Goal: Information Seeking & Learning: Learn about a topic

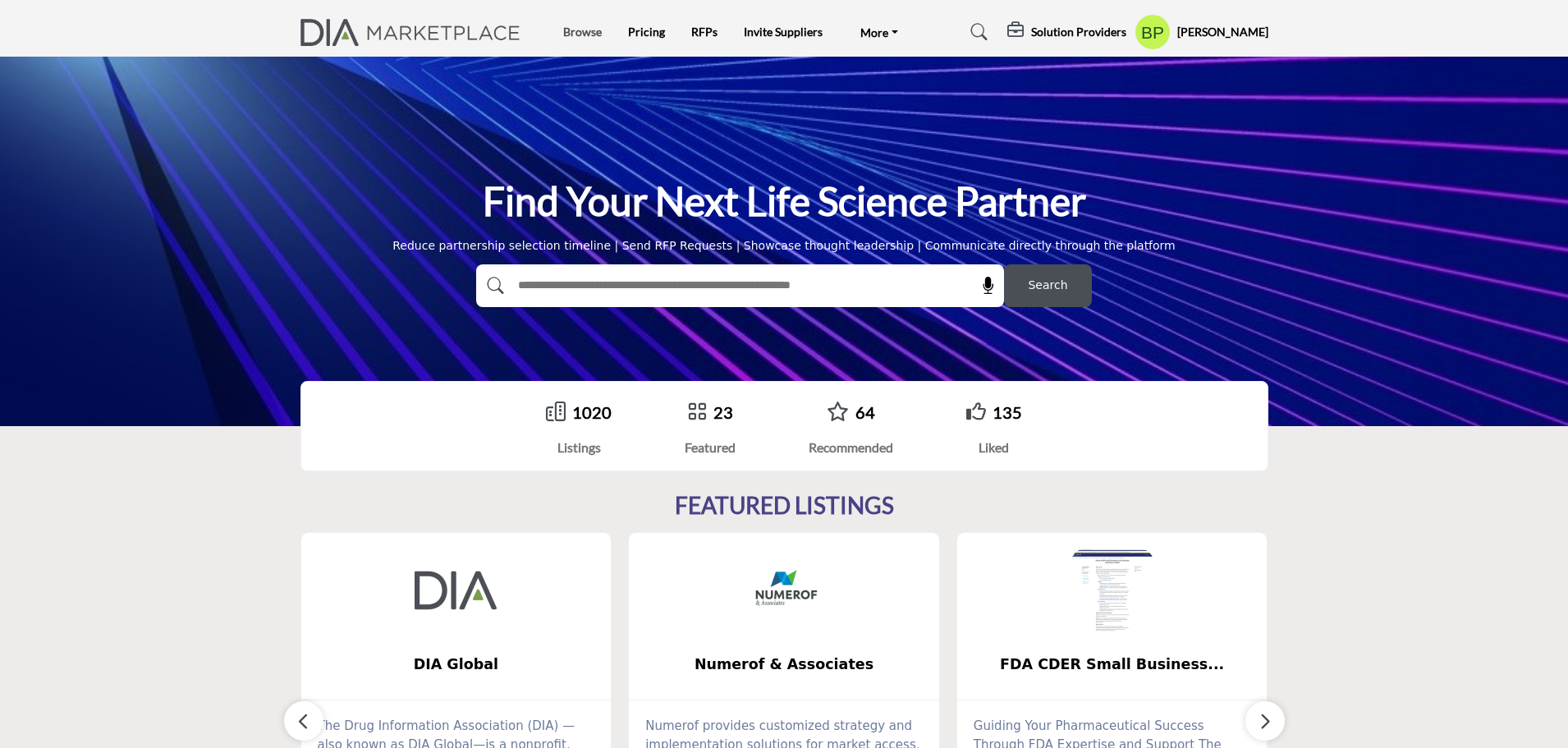
click at [590, 36] on link "Browse" at bounding box center [582, 31] width 39 height 14
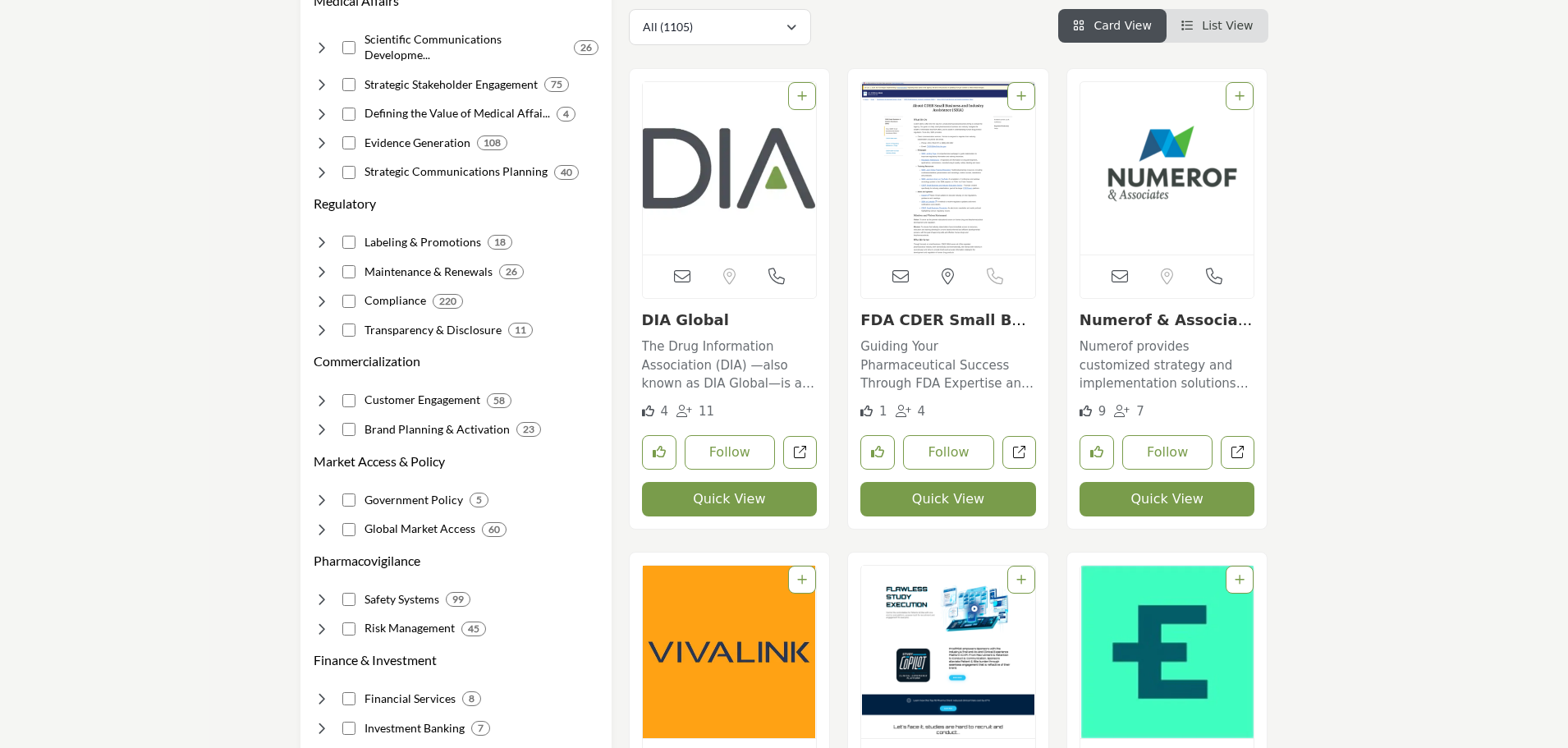
scroll to position [575, 0]
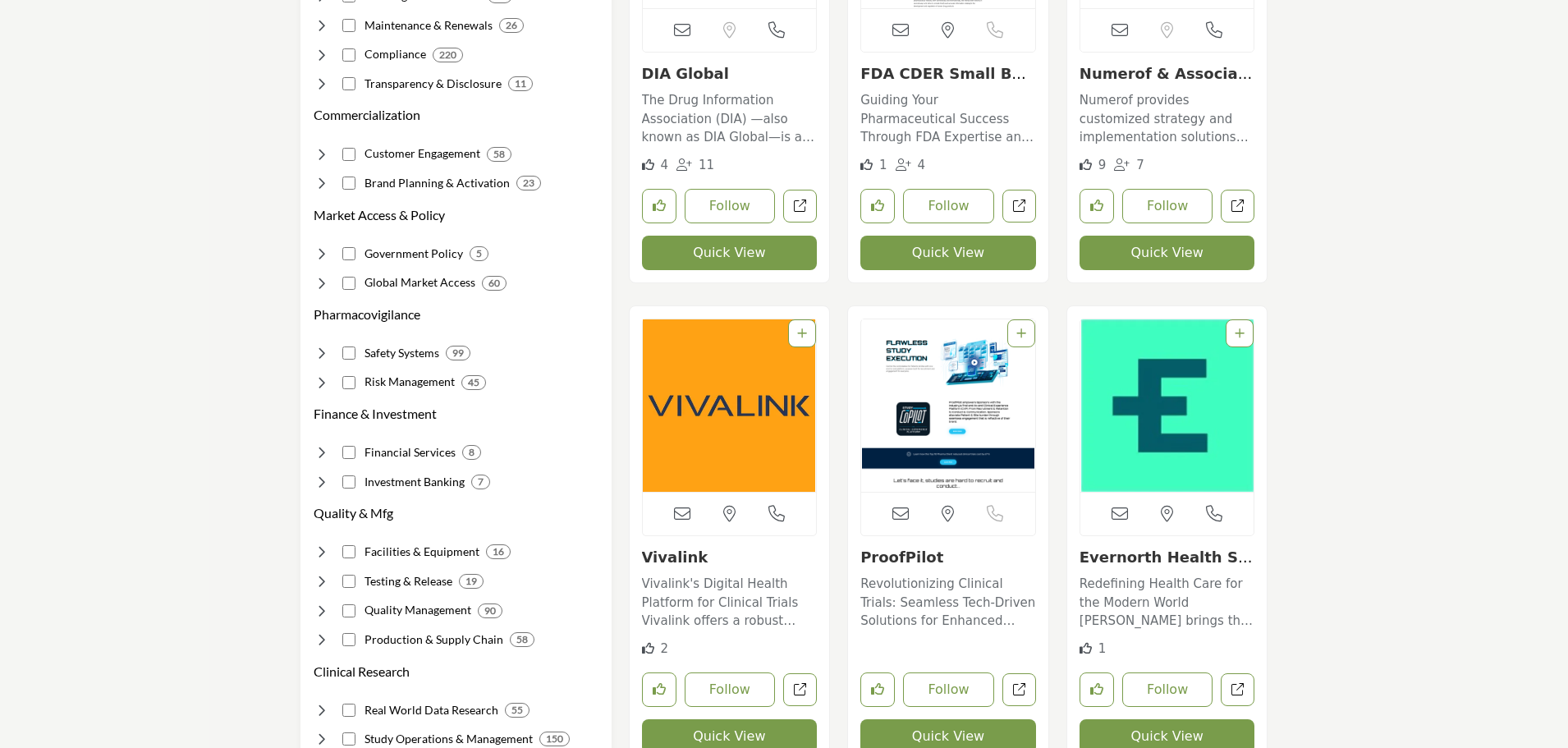
click at [703, 423] on img "Open Listing in new tab" at bounding box center [730, 405] width 174 height 173
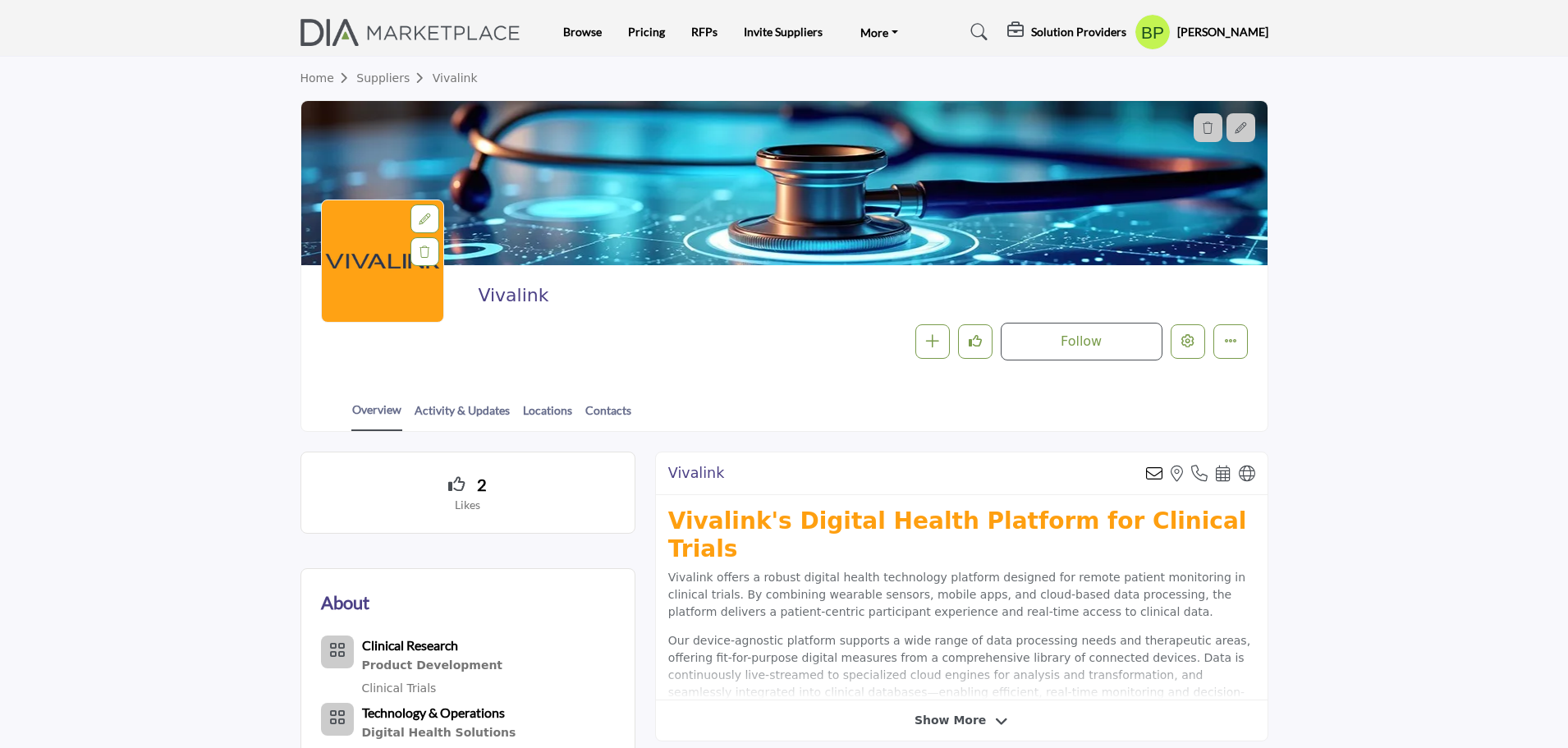
click at [386, 85] on link "Suppliers" at bounding box center [394, 78] width 76 height 13
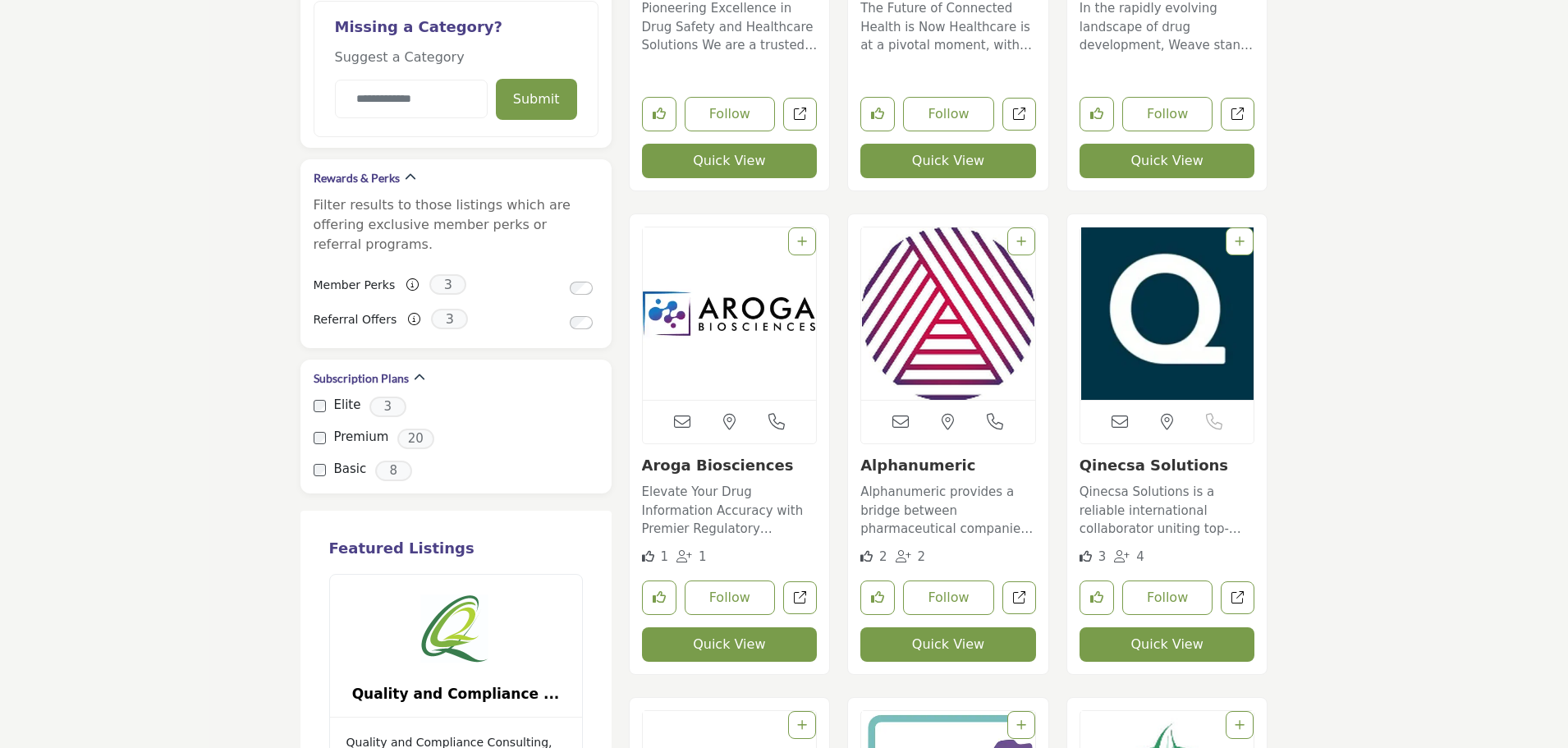
scroll to position [1725, 0]
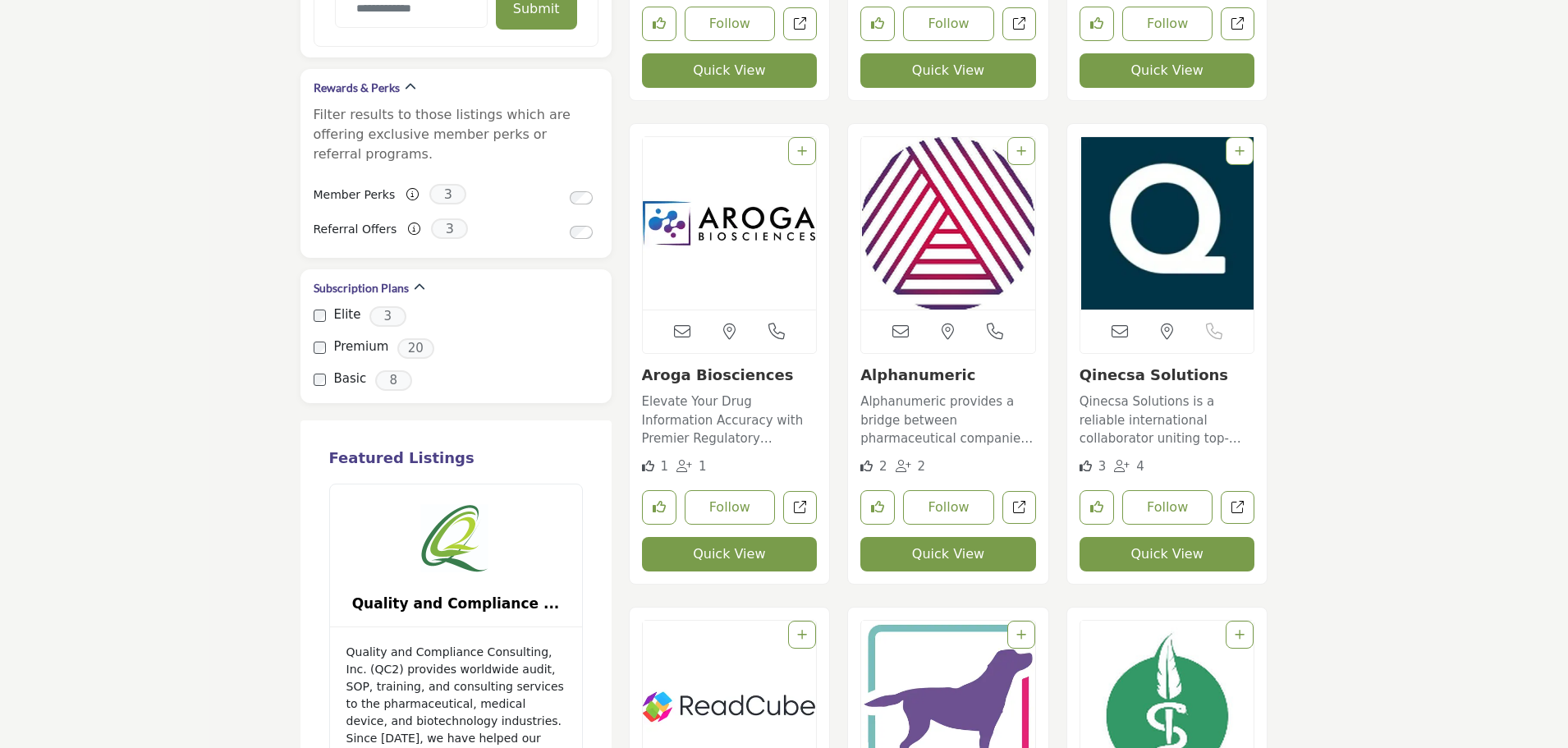
click at [724, 265] on img "Open Listing in new tab" at bounding box center [730, 223] width 174 height 173
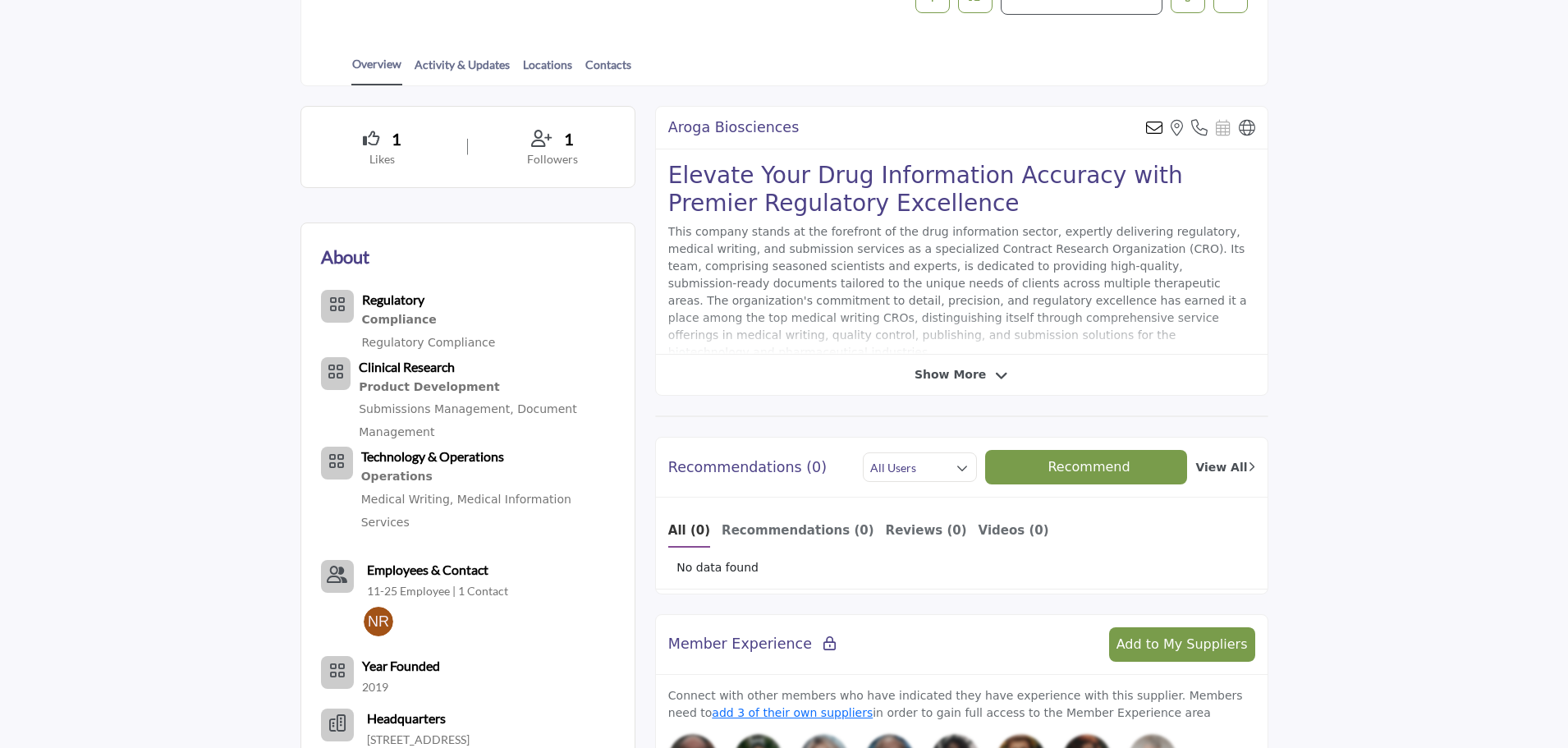
scroll to position [99, 0]
